Goal: Task Accomplishment & Management: Manage account settings

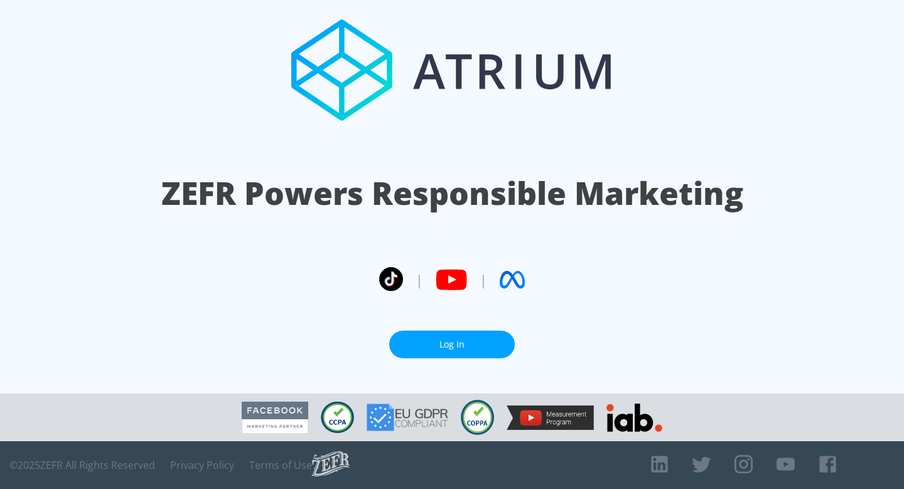
click at [438, 332] on link "Log In" at bounding box center [452, 344] width 126 height 28
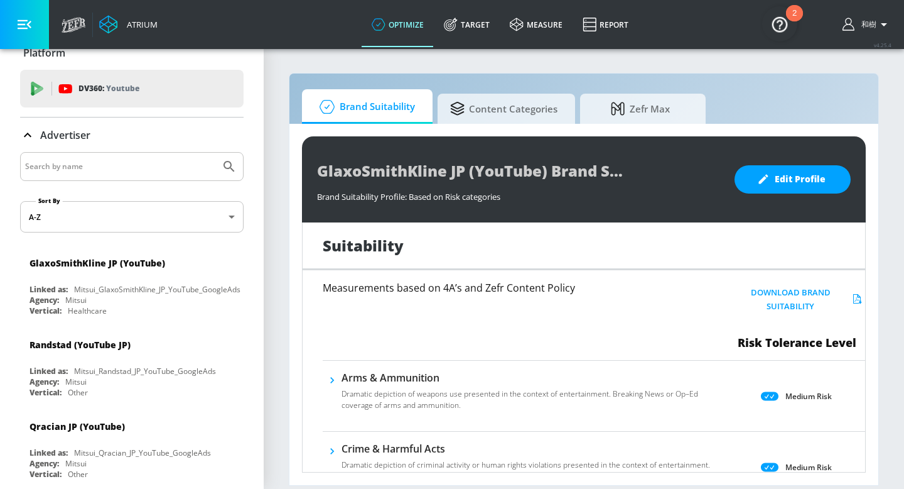
scroll to position [20, 0]
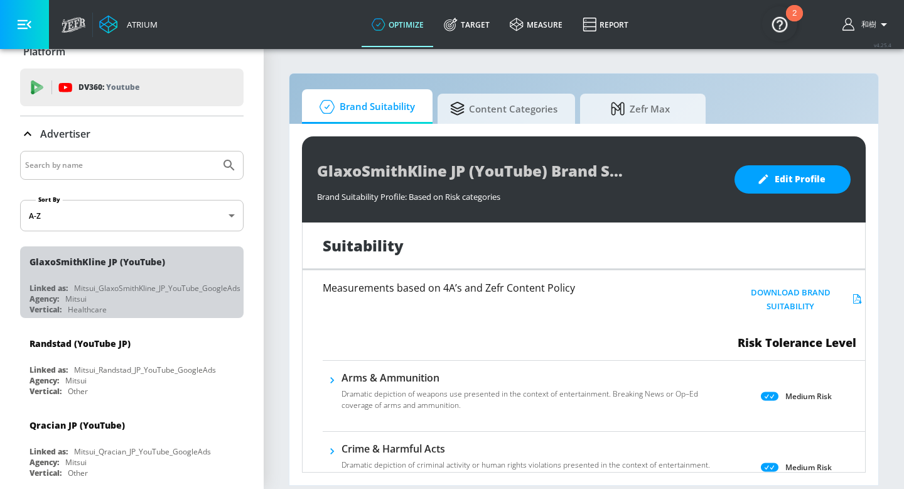
click at [171, 267] on div "GlaxoSmithKline JP (YouTube)" at bounding box center [135, 261] width 211 height 30
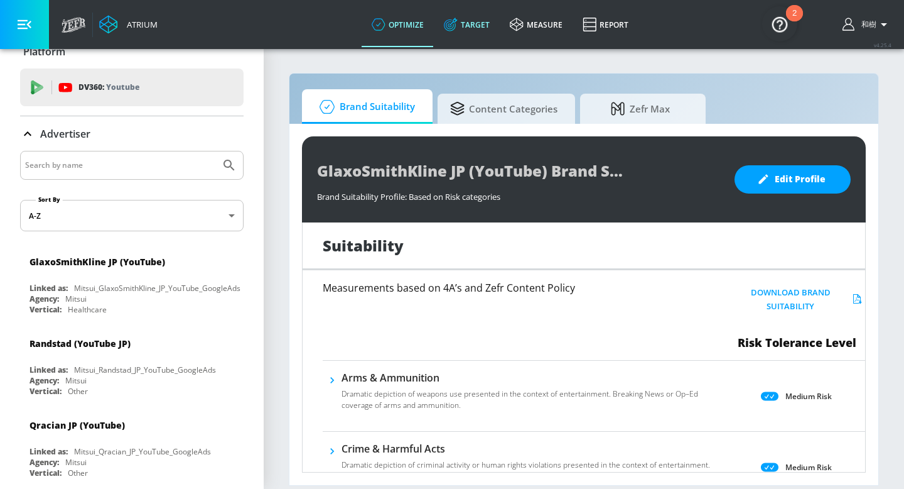
click at [484, 27] on link "Target" at bounding box center [467, 24] width 66 height 45
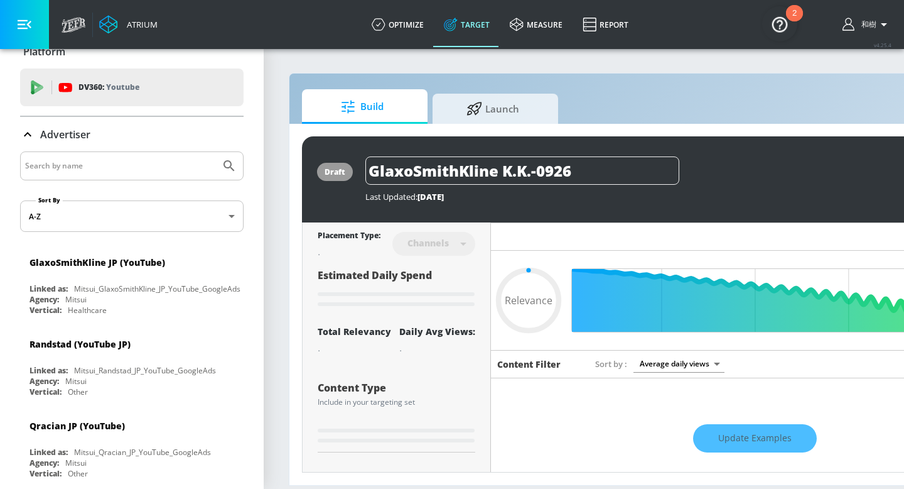
type input "0.6"
